Goal: Transaction & Acquisition: Obtain resource

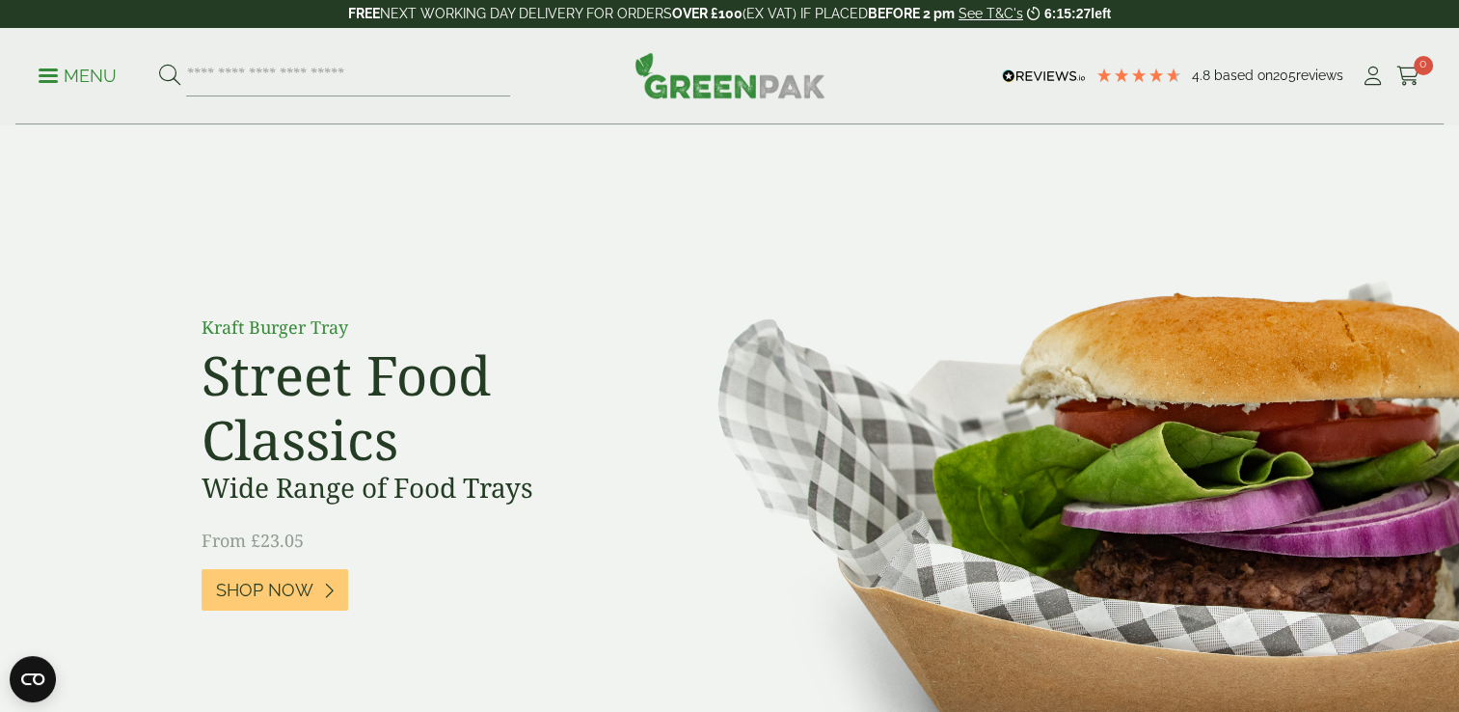
click at [54, 72] on p "Menu" at bounding box center [78, 76] width 78 height 23
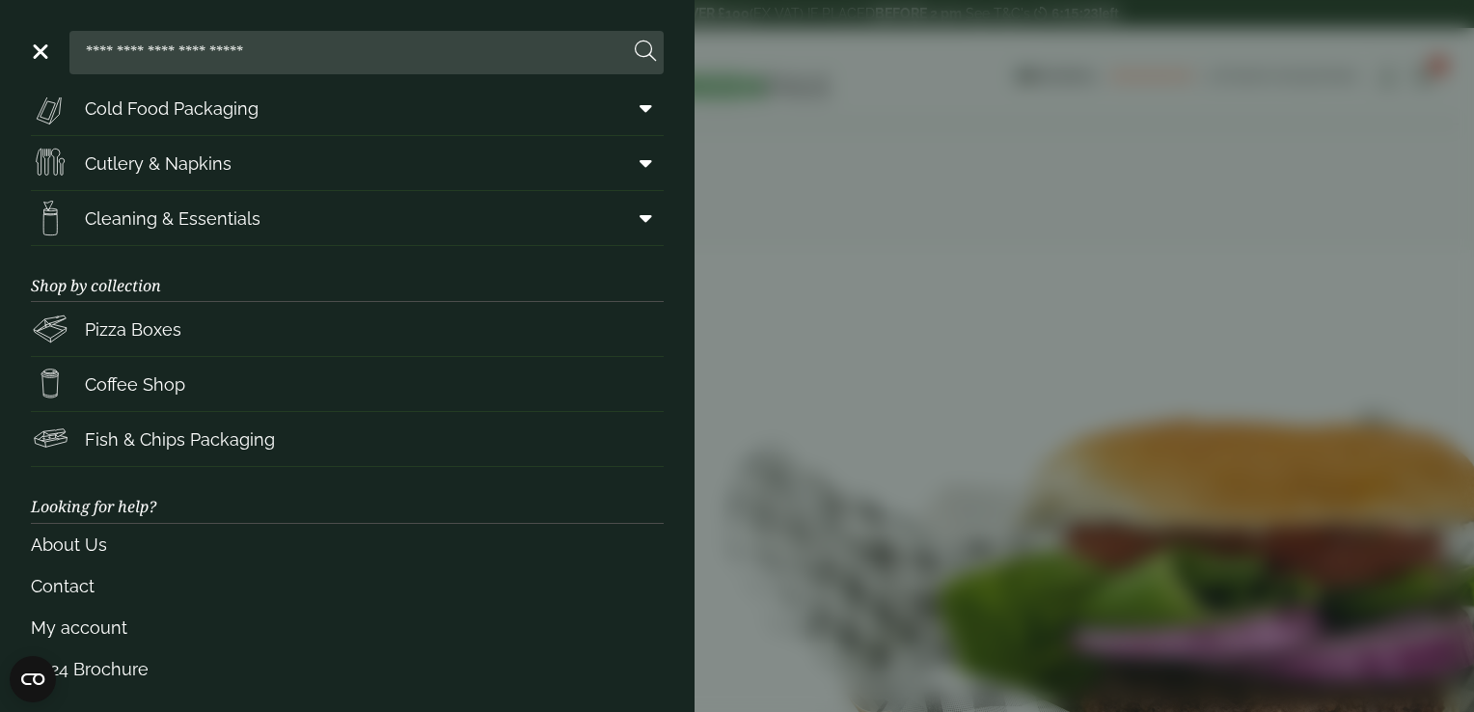
scroll to position [243, 0]
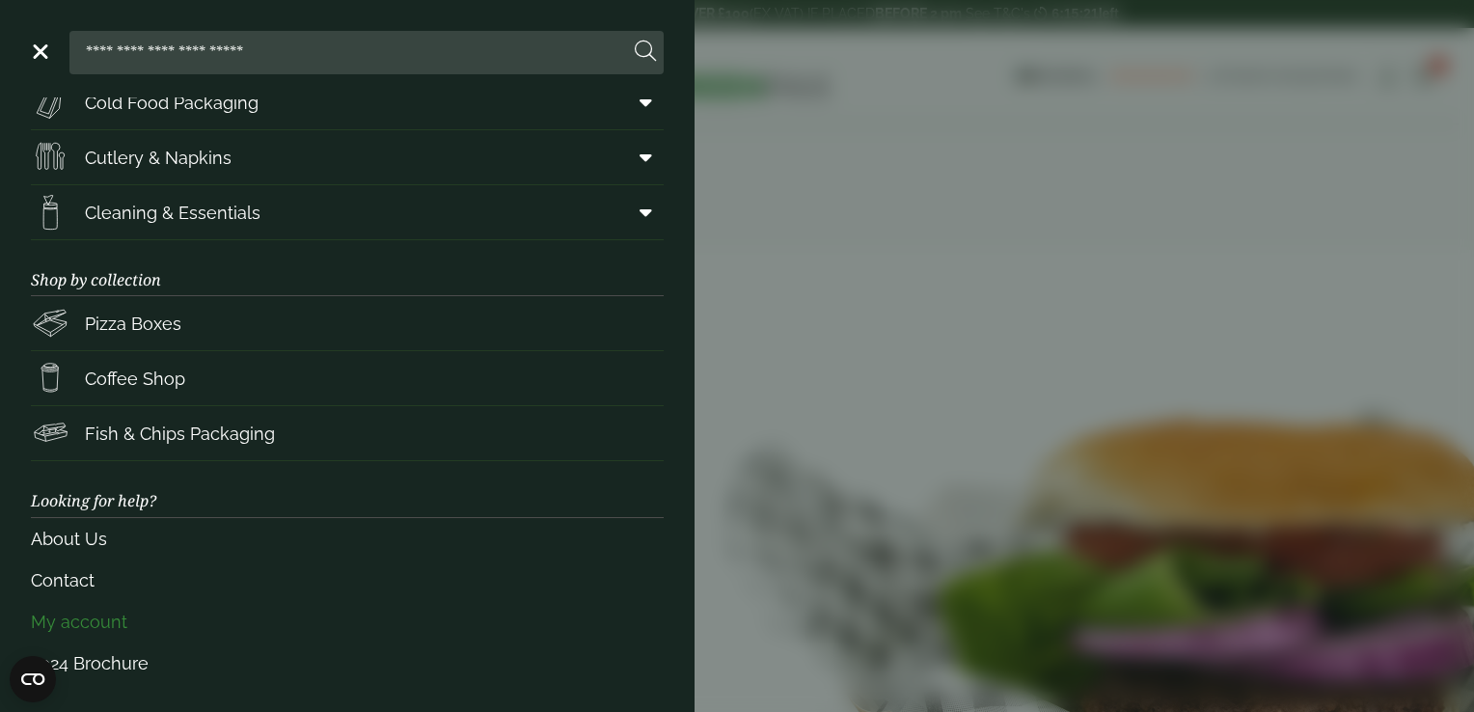
click at [109, 615] on link "My account" at bounding box center [347, 621] width 633 height 41
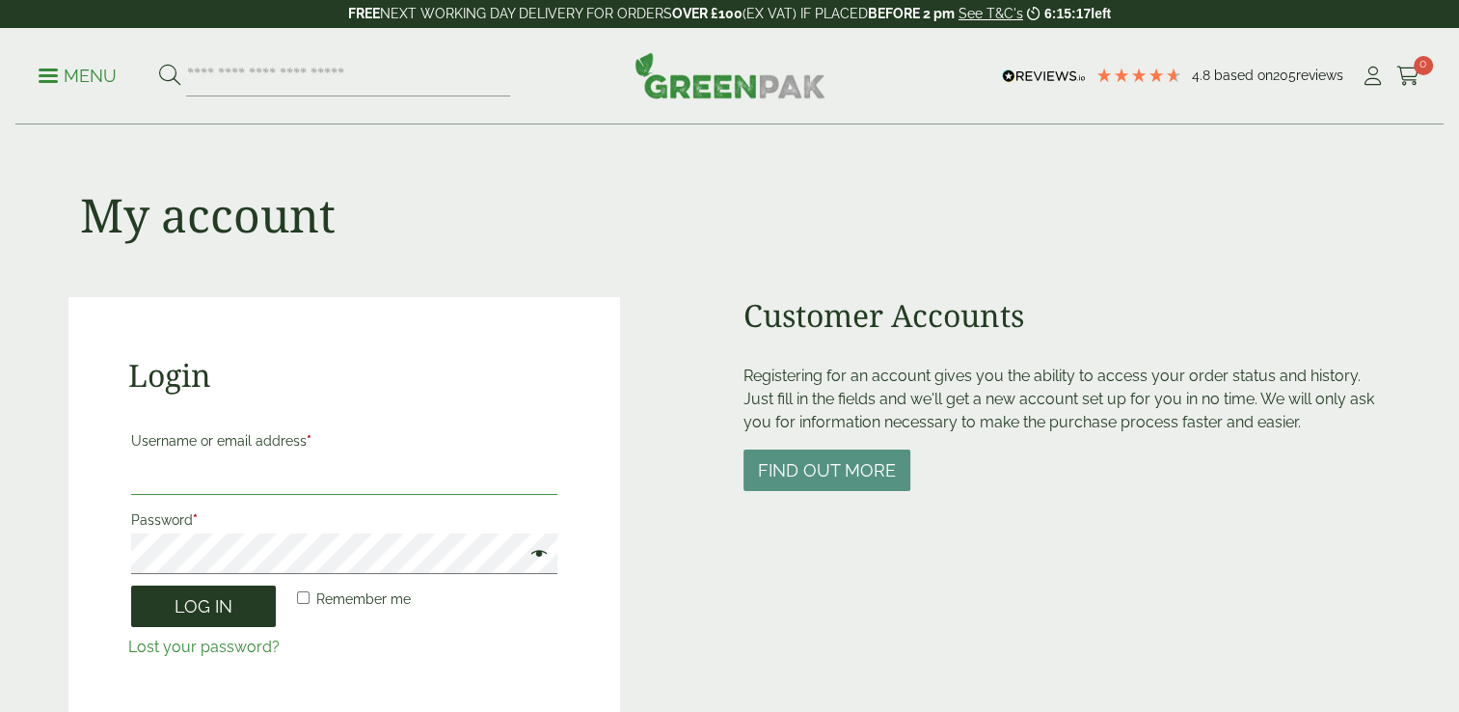
type input "**********"
click at [208, 608] on button "Log in" at bounding box center [203, 605] width 145 height 41
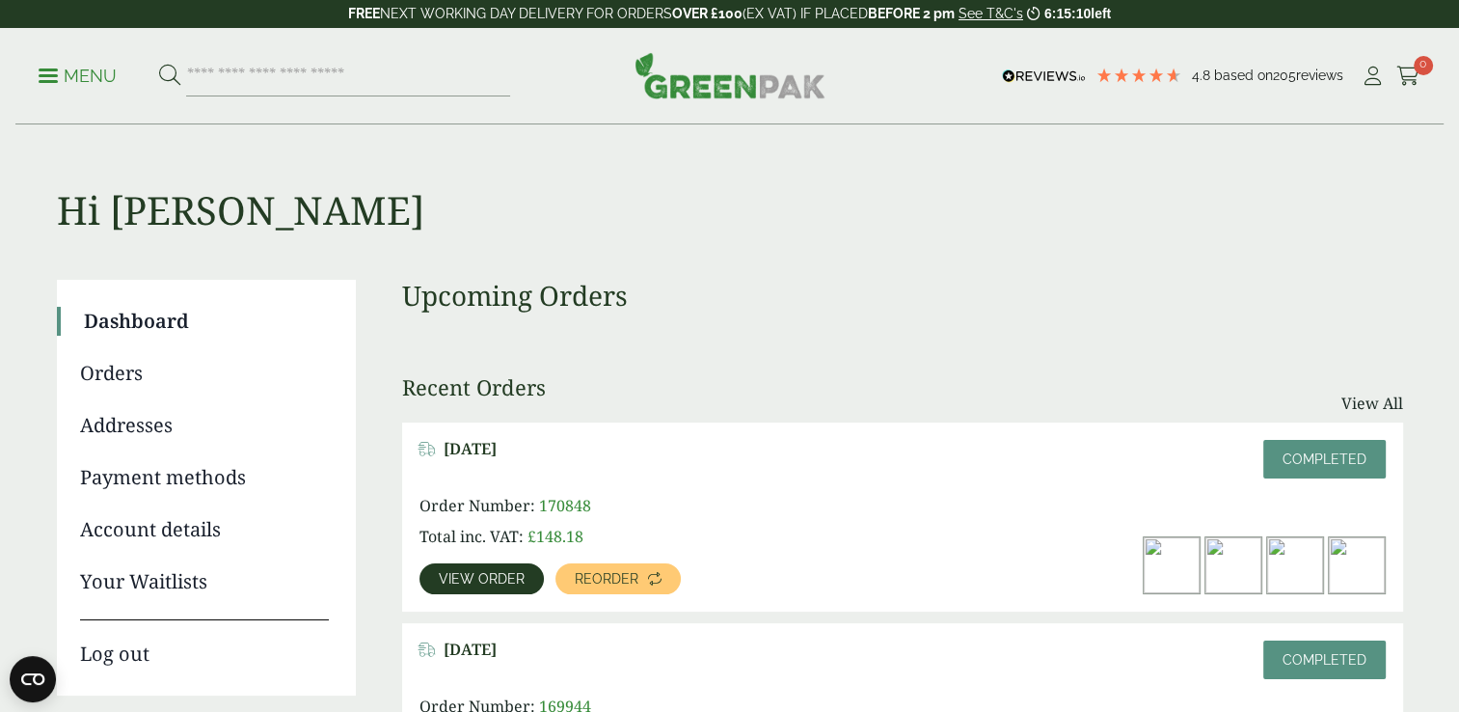
click at [502, 584] on span "View order" at bounding box center [482, 579] width 86 height 14
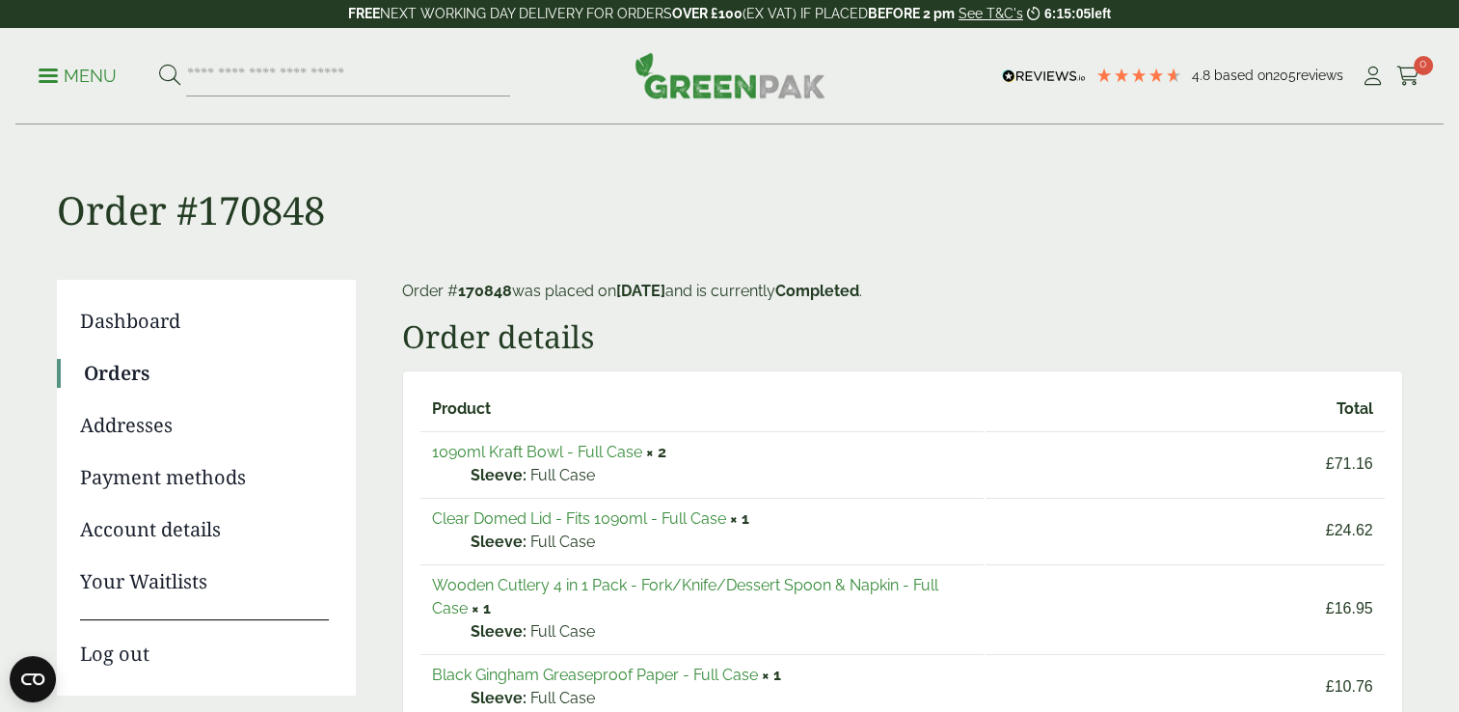
click at [579, 449] on link "1090ml Kraft Bowl - Full Case" at bounding box center [537, 452] width 210 height 18
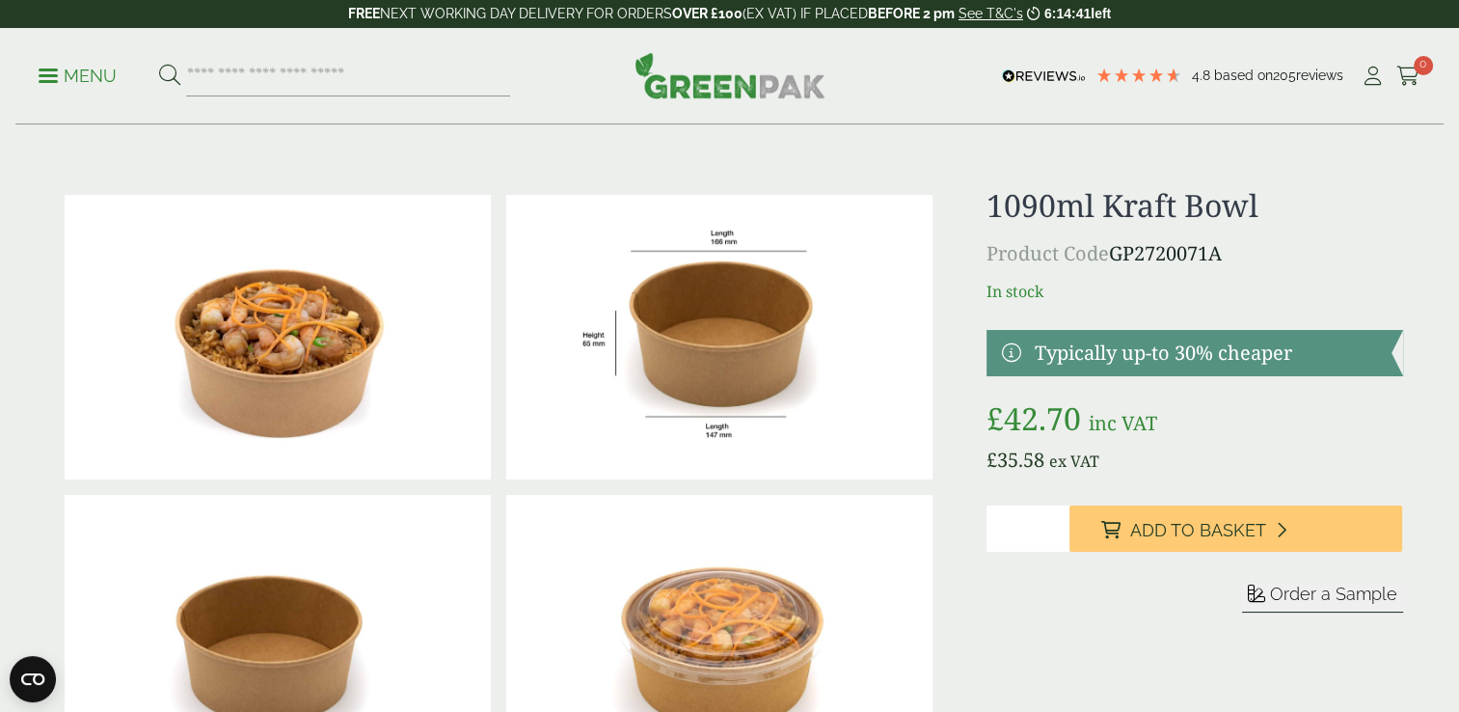
click at [1304, 604] on span "Order a Sample" at bounding box center [1333, 594] width 127 height 20
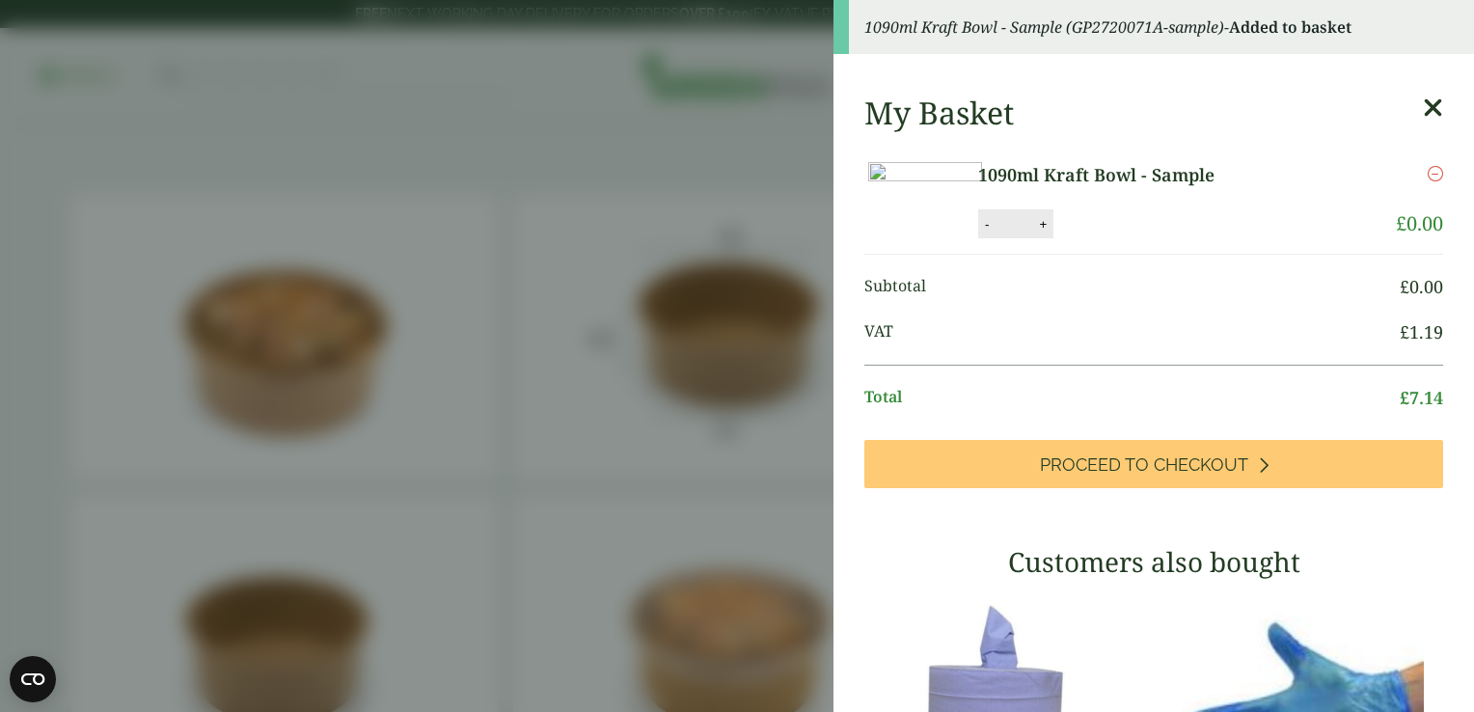
click at [1423, 110] on icon at bounding box center [1433, 108] width 20 height 27
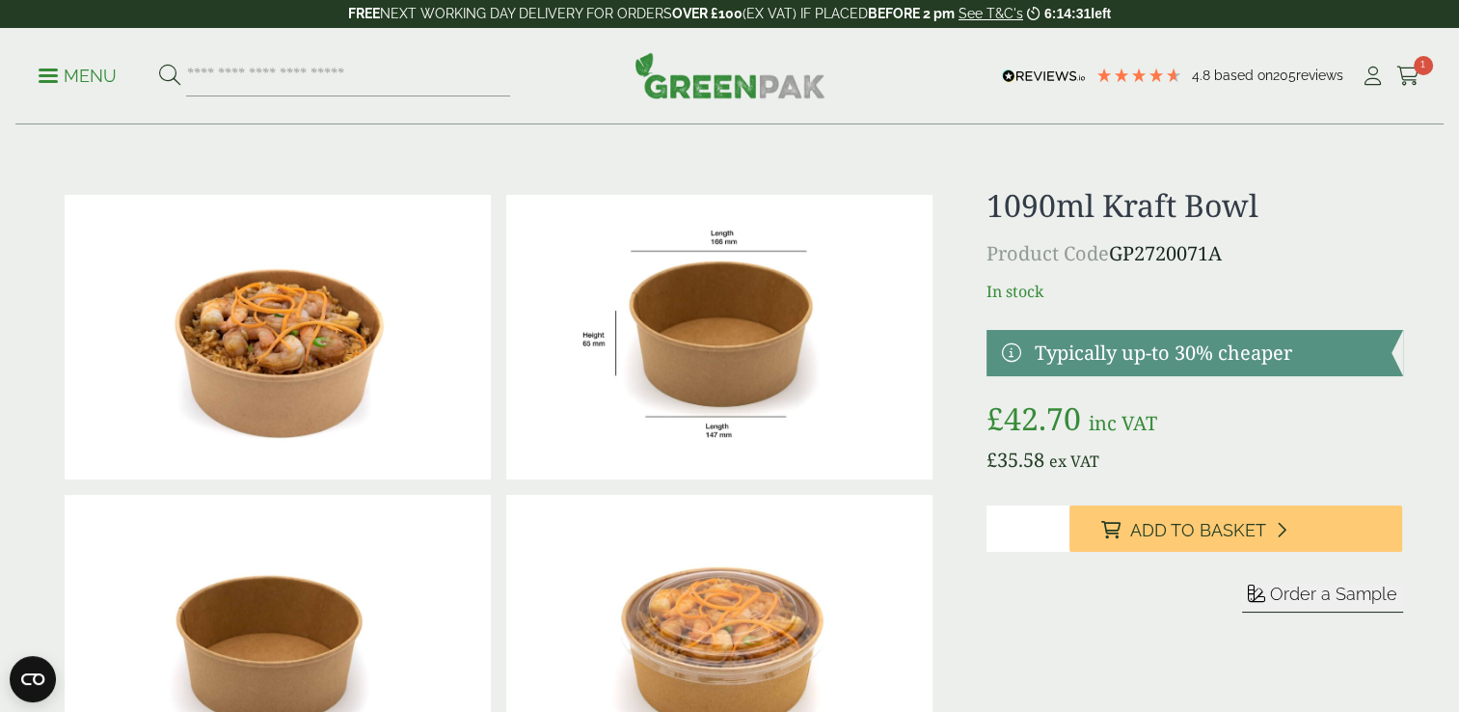
click at [1284, 71] on span "205" at bounding box center [1284, 75] width 23 height 15
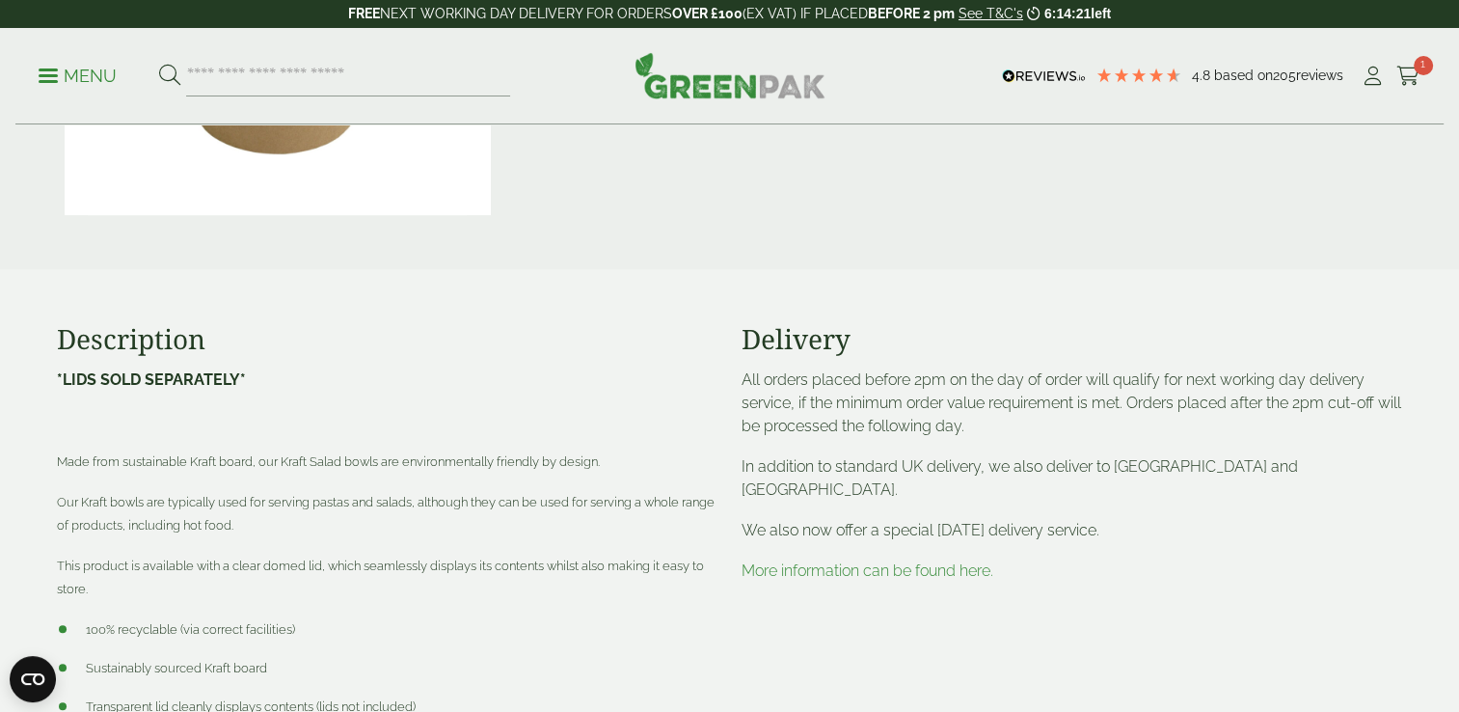
scroll to position [868, 0]
